Goal: Task Accomplishment & Management: Complete application form

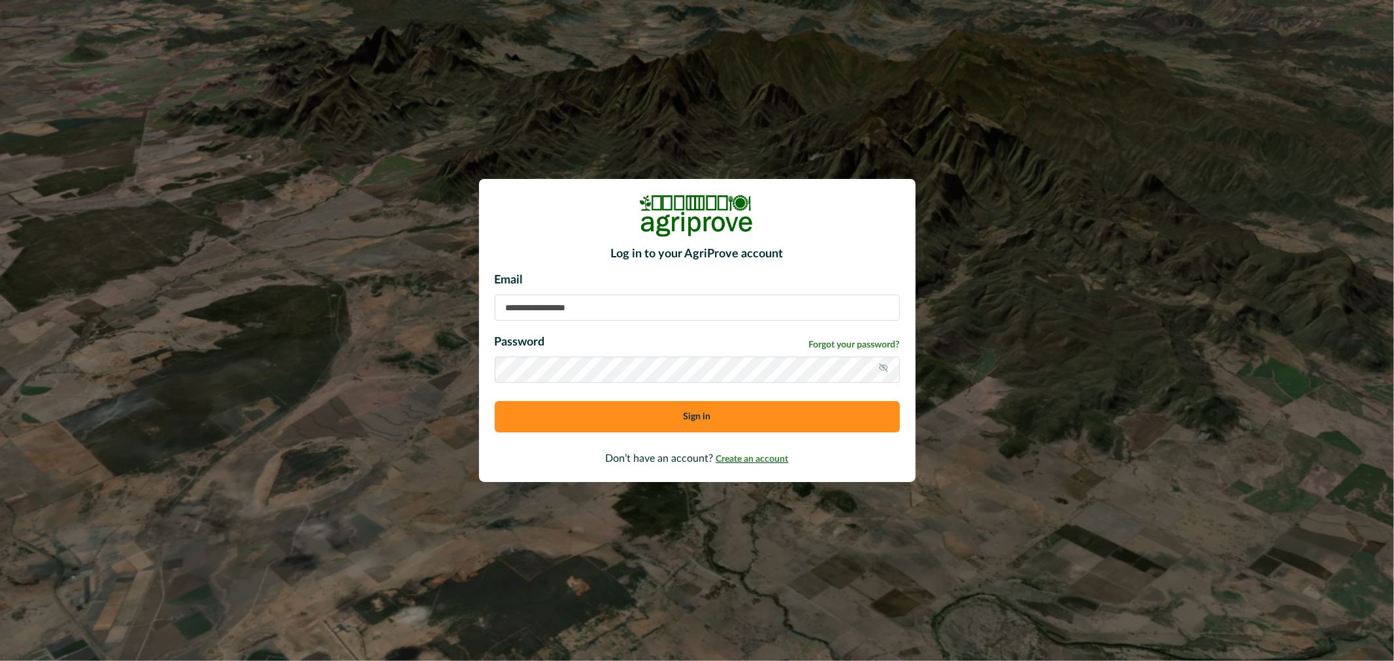
type input "**********"
click at [762, 457] on span "Create an account" at bounding box center [752, 459] width 73 height 9
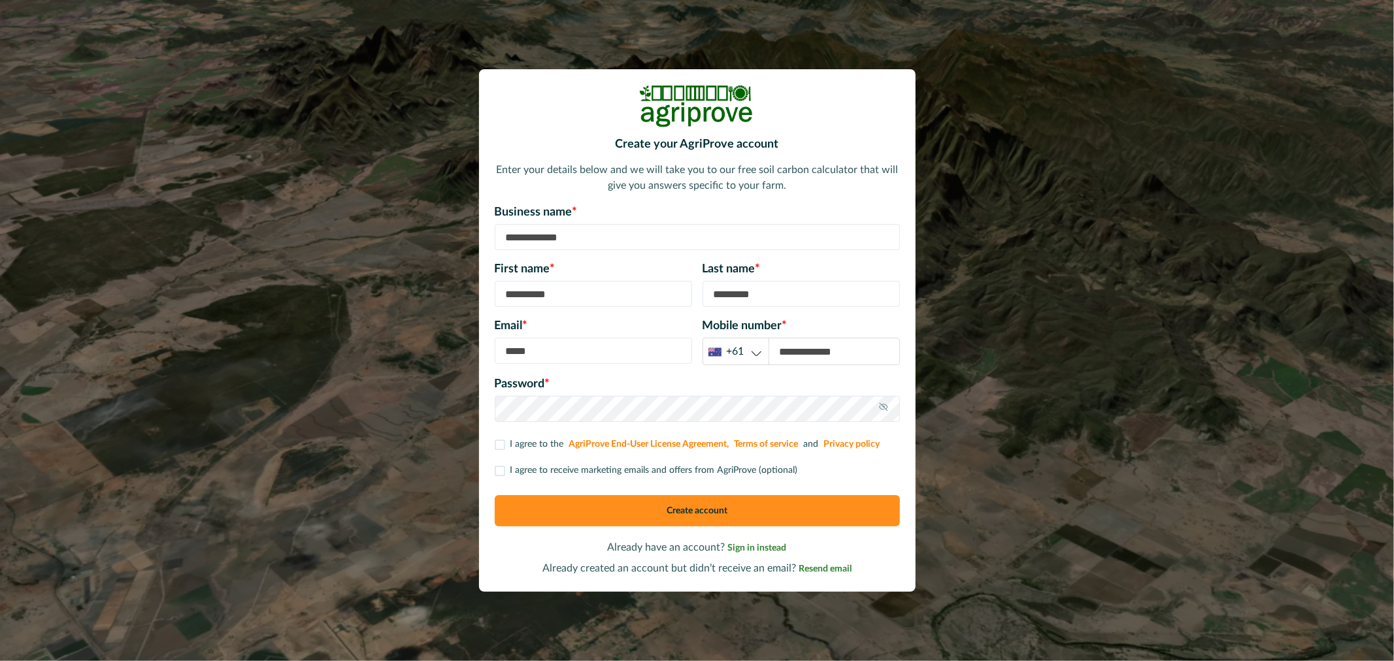
type input "**********"
